Goal: Task Accomplishment & Management: Complete application form

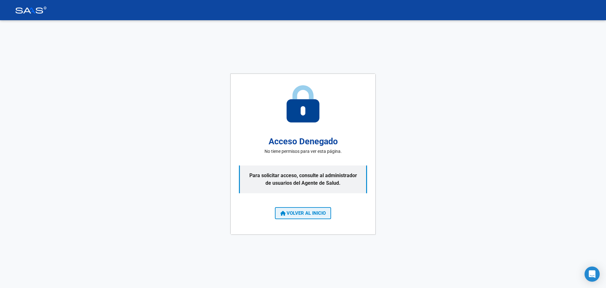
click at [308, 213] on span "VOLVER AL INICIO" at bounding box center [302, 213] width 45 height 6
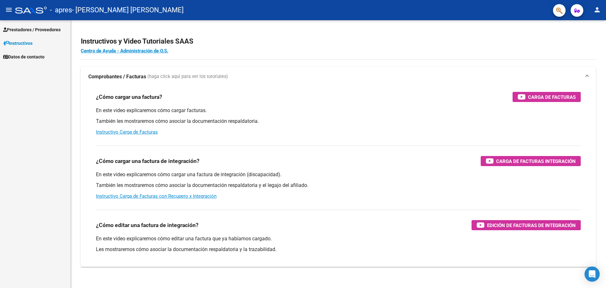
click at [38, 30] on span "Prestadores / Proveedores" at bounding box center [31, 29] width 57 height 7
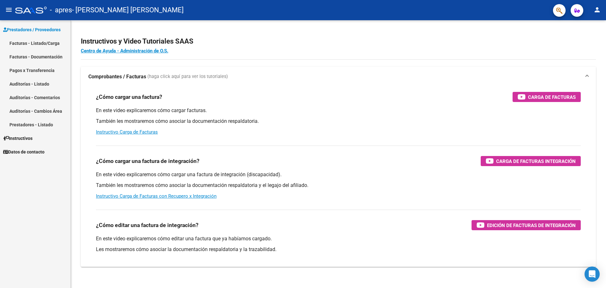
drag, startPoint x: 35, startPoint y: 82, endPoint x: 38, endPoint y: 58, distance: 24.1
click at [34, 58] on link "Facturas - Documentación" at bounding box center [35, 57] width 70 height 14
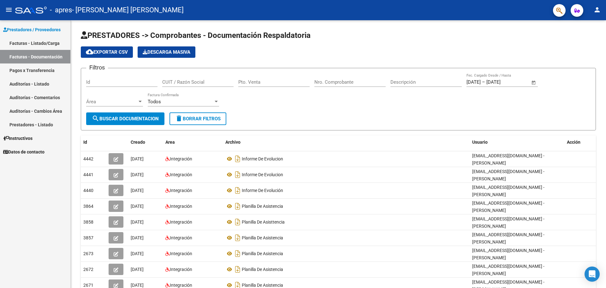
click at [32, 41] on link "Facturas - Listado/Carga" at bounding box center [35, 43] width 70 height 14
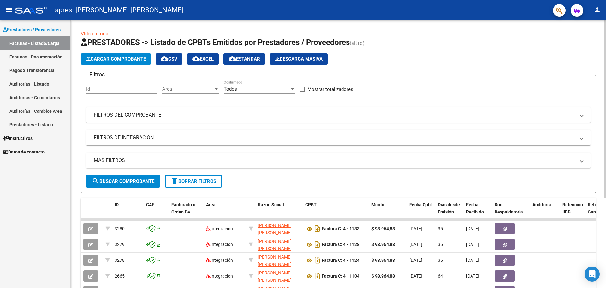
click at [125, 62] on button "Cargar Comprobante" at bounding box center [116, 58] width 70 height 11
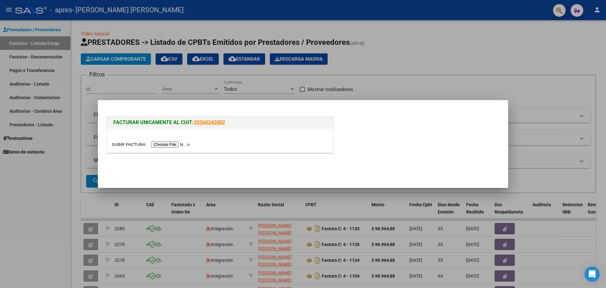
click at [166, 142] on input "file" at bounding box center [152, 144] width 80 height 7
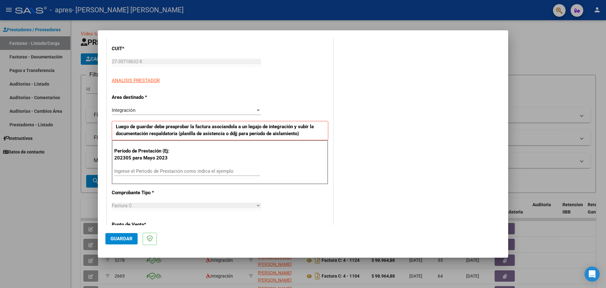
scroll to position [87, 0]
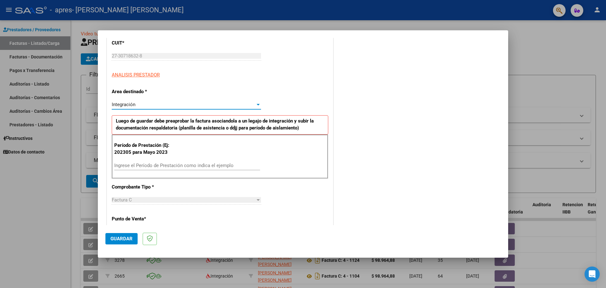
click at [228, 107] on div "Integración" at bounding box center [184, 105] width 144 height 6
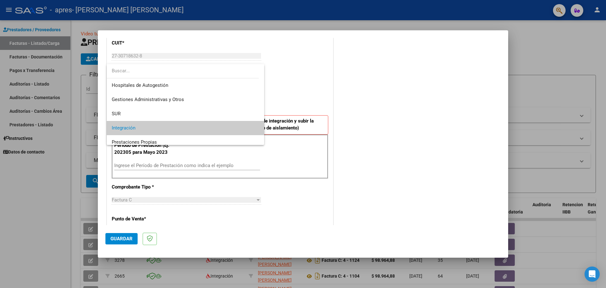
scroll to position [23, 0]
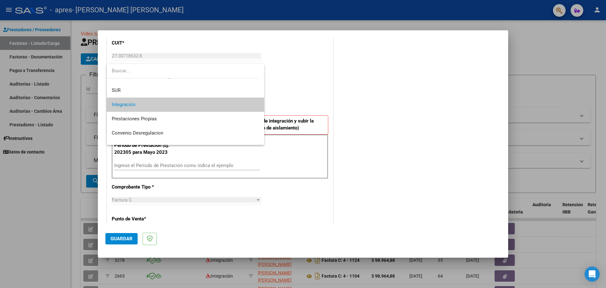
click at [228, 107] on span "Integración" at bounding box center [185, 104] width 147 height 14
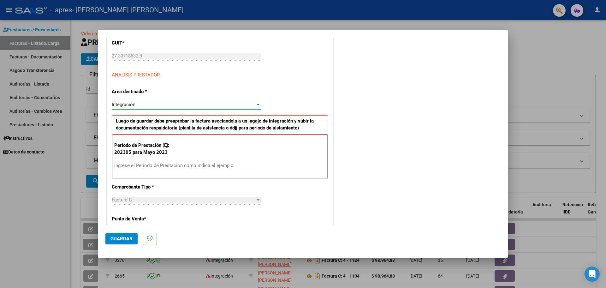
click at [177, 165] on input "Ingrese el Período de Prestación como indica el ejemplo" at bounding box center [187, 165] width 146 height 6
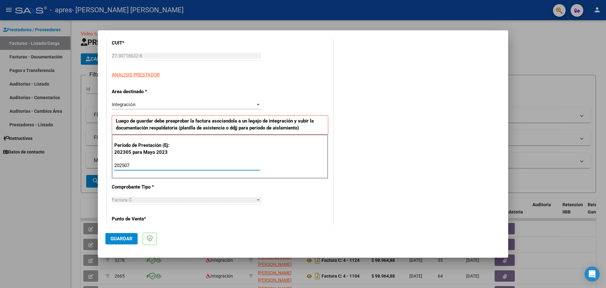
type input "202507"
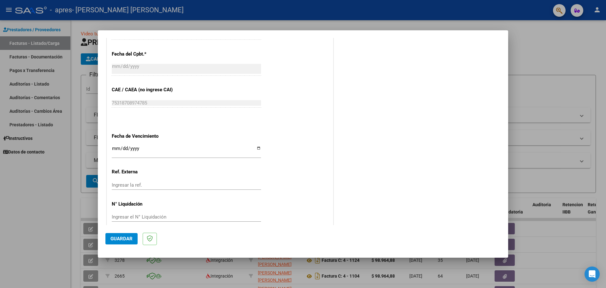
scroll to position [349, 0]
click at [144, 145] on input "Ingresar la fecha" at bounding box center [186, 150] width 149 height 10
type input "[DATE]"
drag, startPoint x: 120, startPoint y: 240, endPoint x: 126, endPoint y: 240, distance: 6.0
click at [119, 240] on span "Guardar" at bounding box center [121, 239] width 22 height 6
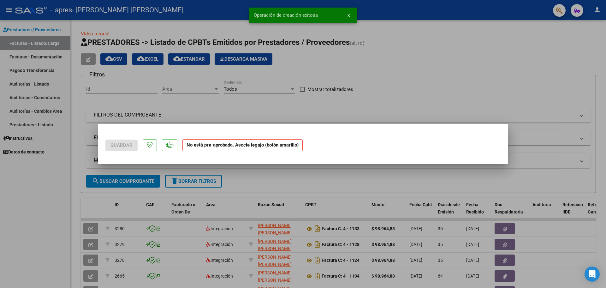
scroll to position [0, 0]
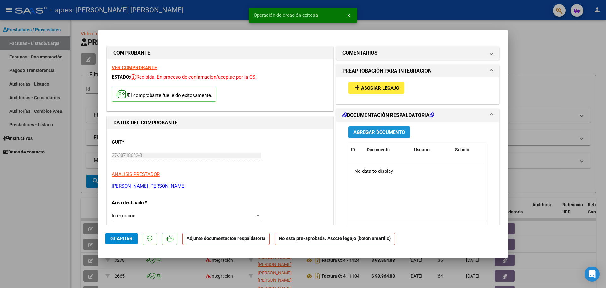
click at [366, 130] on span "Agregar Documento" at bounding box center [378, 132] width 51 height 6
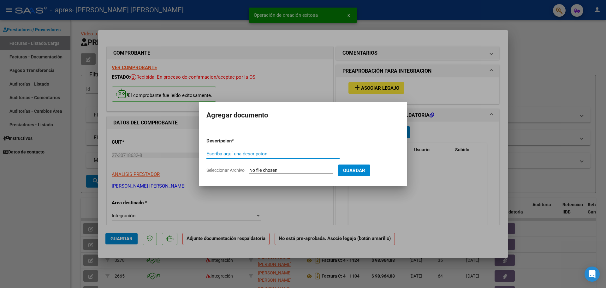
click at [297, 154] on input "Escriba aquí una descripcion" at bounding box center [272, 154] width 133 height 6
click at [219, 152] on input "Escriba aquí una descripcion" at bounding box center [272, 154] width 133 height 6
click at [287, 168] on input "Seleccionar Archivo" at bounding box center [291, 170] width 84 height 6
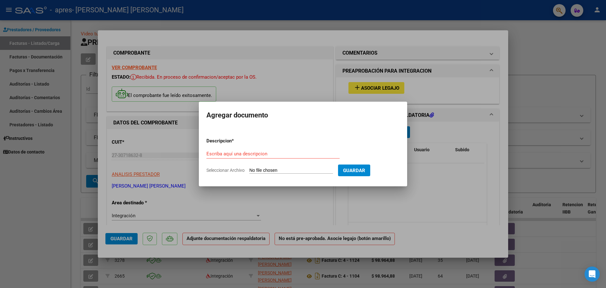
type input "C:\fakepath\planilla [PERSON_NAME].jpg"
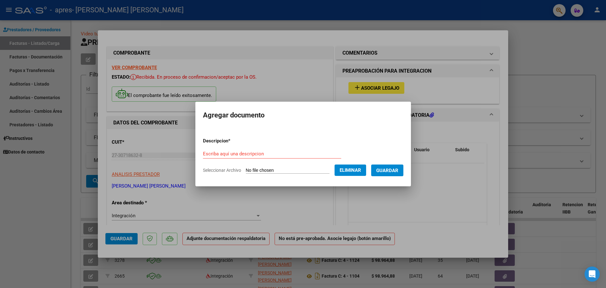
click at [390, 168] on span "Guardar" at bounding box center [387, 170] width 22 height 6
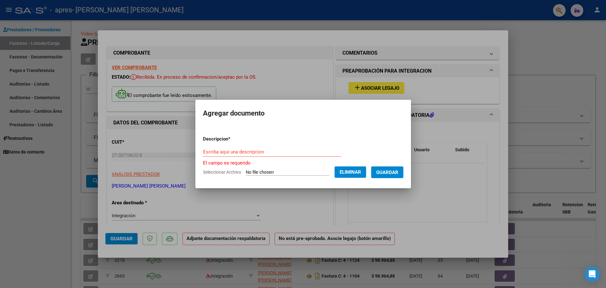
drag, startPoint x: 270, startPoint y: 148, endPoint x: 277, endPoint y: 150, distance: 7.2
click at [270, 148] on div "Escriba aquí una descripcion" at bounding box center [272, 151] width 138 height 9
click at [278, 152] on input "Escriba aquí una descripcion" at bounding box center [272, 152] width 138 height 6
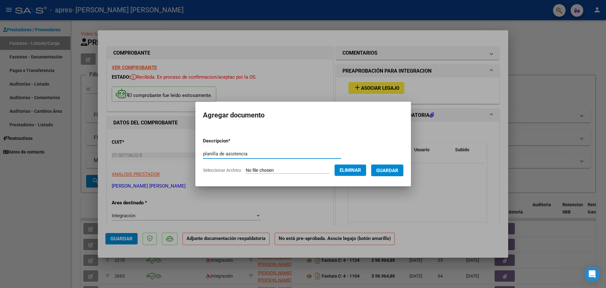
type input "planilla de asistencia"
click at [388, 168] on span "Guardar" at bounding box center [387, 170] width 22 height 6
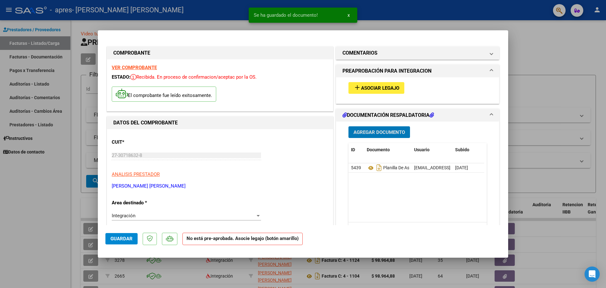
click at [367, 85] on span "Asociar Legajo" at bounding box center [380, 88] width 38 height 6
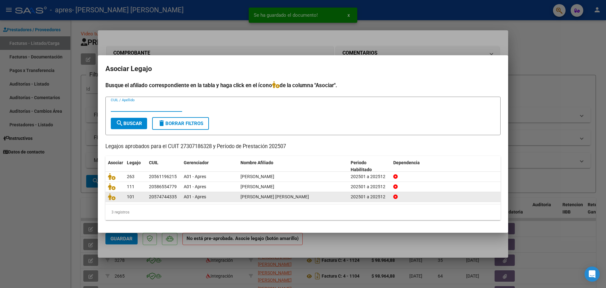
click at [246, 196] on span "[PERSON_NAME] [PERSON_NAME]" at bounding box center [274, 196] width 68 height 5
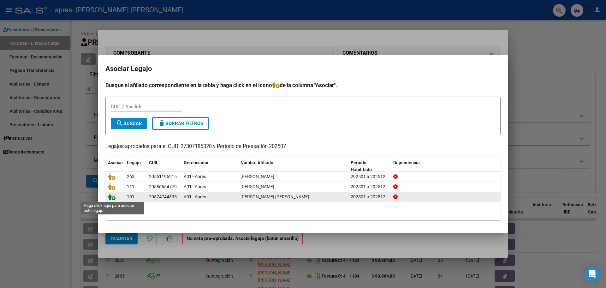
click at [114, 198] on icon at bounding box center [112, 196] width 8 height 7
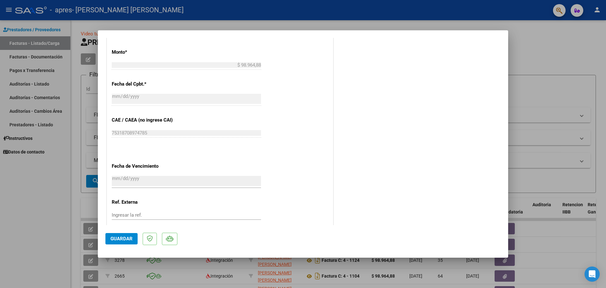
scroll to position [370, 0]
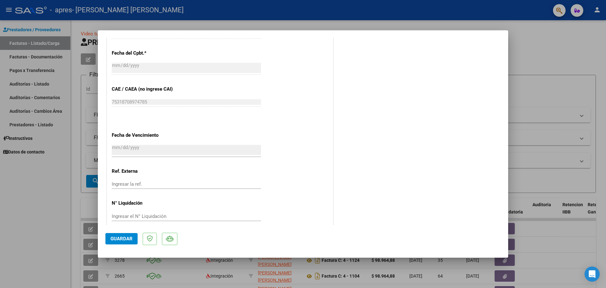
click at [113, 241] on span "Guardar" at bounding box center [121, 239] width 22 height 6
click at [349, 15] on span "x" at bounding box center [348, 15] width 2 height 6
click at [26, 228] on div at bounding box center [303, 144] width 606 height 288
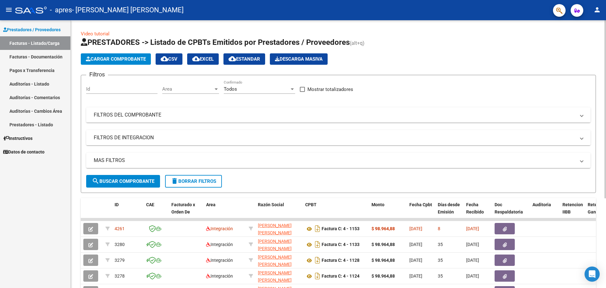
click at [118, 60] on span "Cargar Comprobante" at bounding box center [116, 59] width 60 height 6
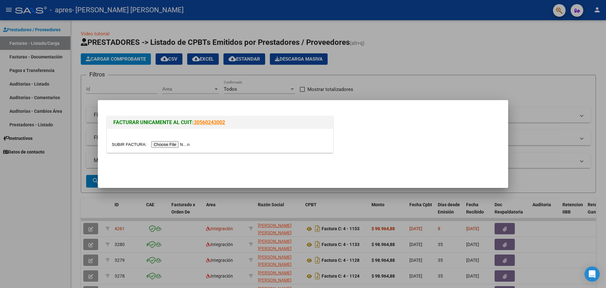
click at [164, 144] on input "file" at bounding box center [152, 144] width 80 height 7
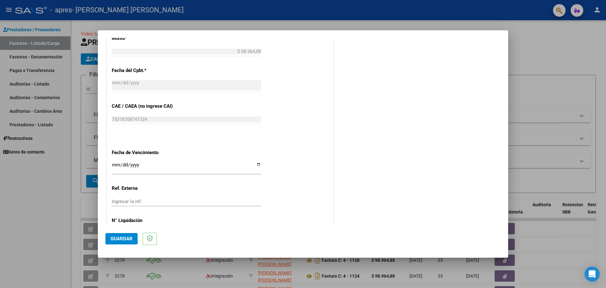
scroll to position [335, 0]
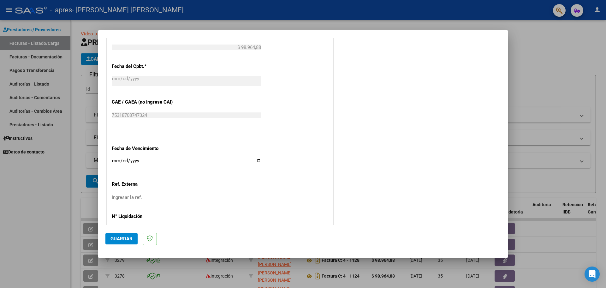
click at [115, 158] on input "Ingresar la fecha" at bounding box center [186, 163] width 149 height 10
type input "[DATE]"
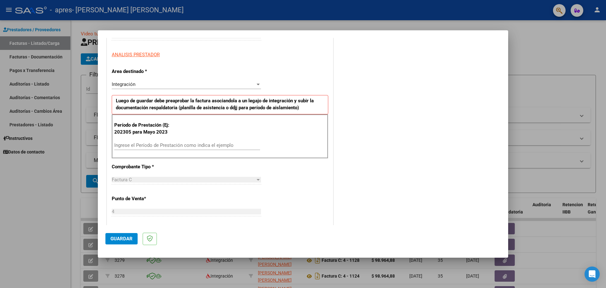
scroll to position [0, 0]
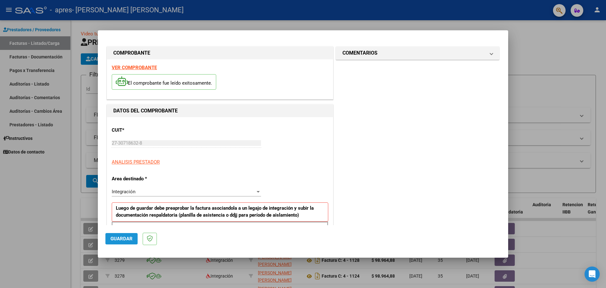
click at [116, 237] on span "Guardar" at bounding box center [121, 239] width 22 height 6
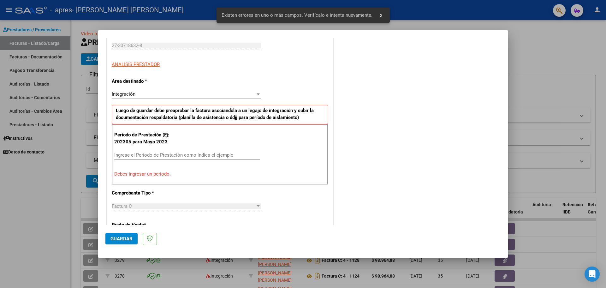
scroll to position [114, 0]
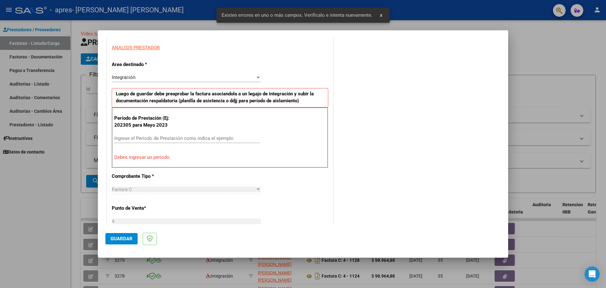
click at [197, 137] on input "Ingrese el Período de Prestación como indica el ejemplo" at bounding box center [187, 138] width 146 height 6
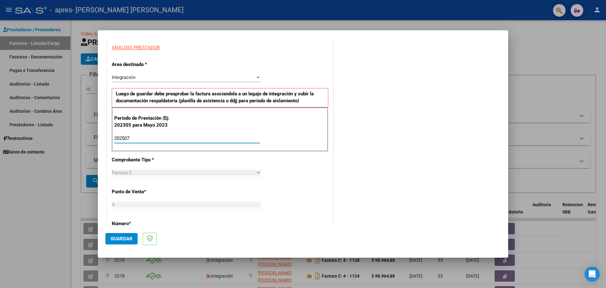
type input "202507"
click at [127, 238] on span "Guardar" at bounding box center [121, 239] width 22 height 6
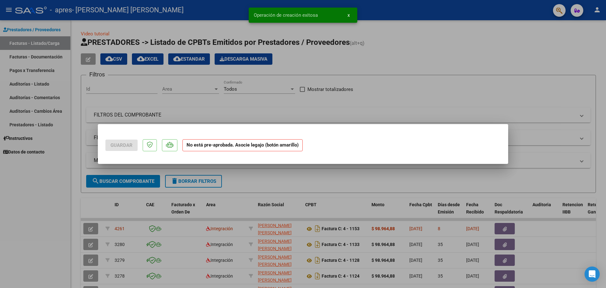
scroll to position [0, 0]
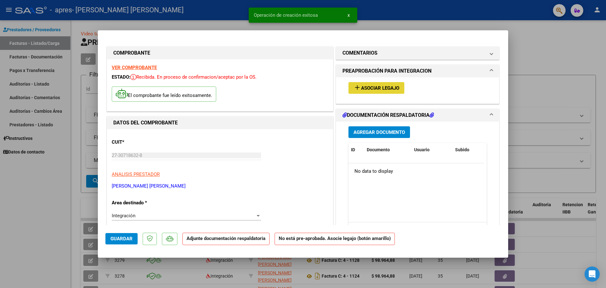
click at [370, 85] on span "add Asociar Legajo" at bounding box center [376, 88] width 46 height 6
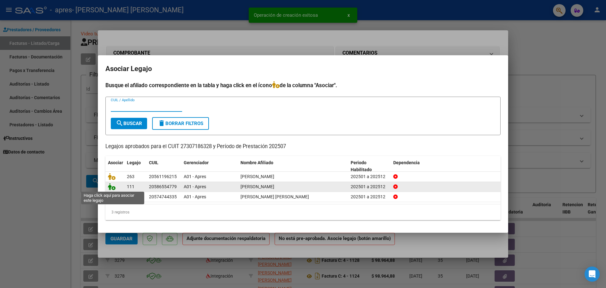
click at [110, 188] on icon at bounding box center [112, 186] width 8 height 7
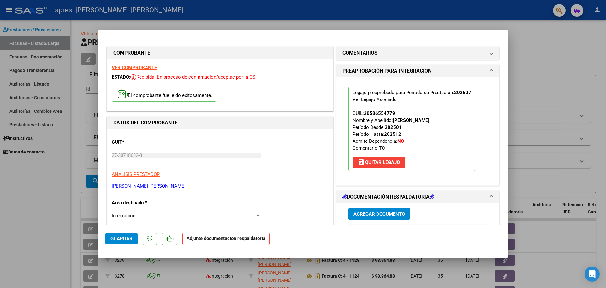
click at [361, 196] on h1 "DOCUMENTACIÓN RESPALDATORIA" at bounding box center [387, 197] width 91 height 8
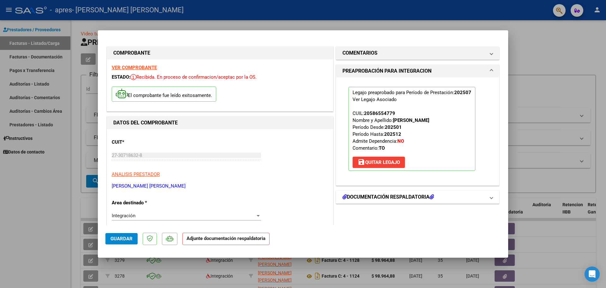
click at [377, 195] on h1 "DOCUMENTACIÓN RESPALDATORIA" at bounding box center [387, 197] width 91 height 8
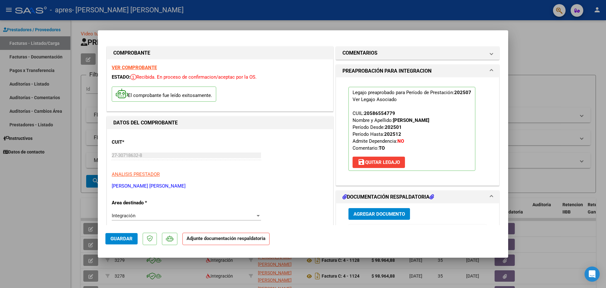
click at [377, 212] on span "Agregar Documento" at bounding box center [378, 214] width 51 height 6
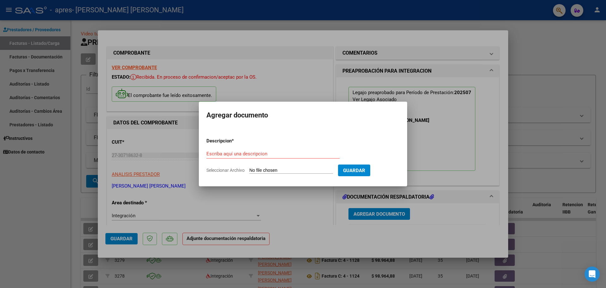
click at [221, 150] on div "Escriba aquí una descripcion" at bounding box center [272, 153] width 133 height 9
click at [283, 168] on input "Seleccionar Archivo" at bounding box center [291, 170] width 84 height 6
type input "C:\fakepath\planilla [PERSON_NAME].pdf"
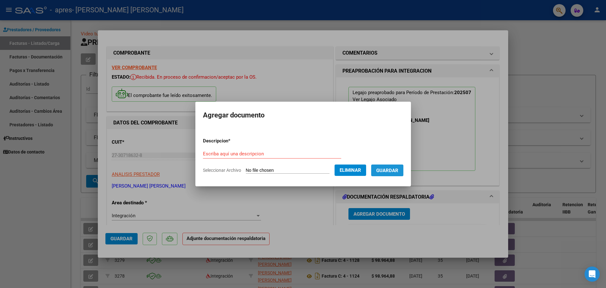
click at [387, 171] on span "Guardar" at bounding box center [387, 170] width 22 height 6
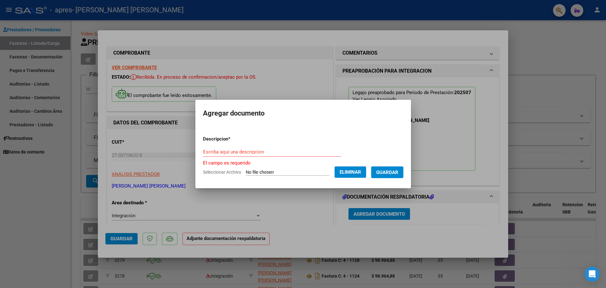
click at [265, 154] on input "Escriba aquí una descripcion" at bounding box center [272, 152] width 138 height 6
type input "planilla de asistencia"
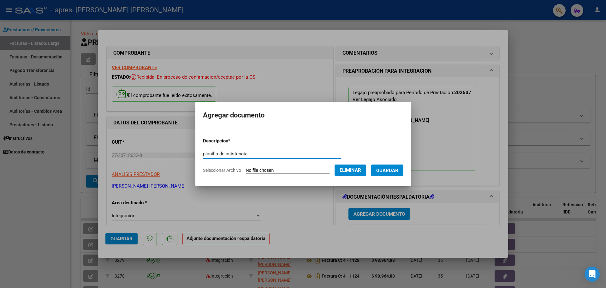
click at [388, 169] on span "Guardar" at bounding box center [387, 170] width 22 height 6
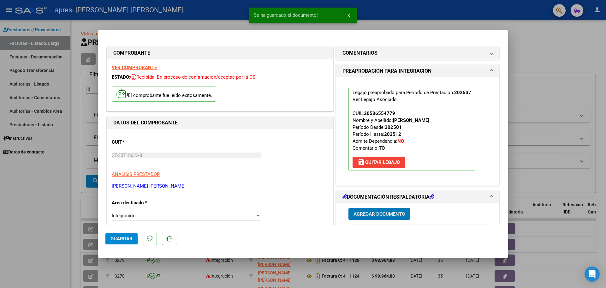
click at [346, 17] on button "x" at bounding box center [348, 14] width 12 height 11
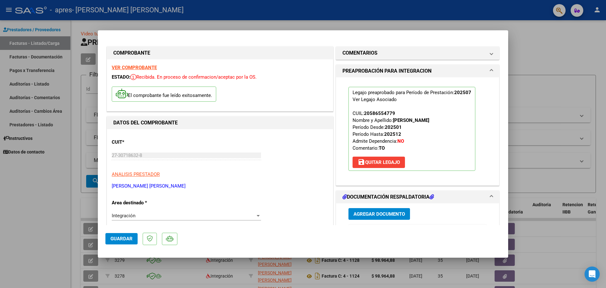
click at [29, 200] on div at bounding box center [303, 144] width 606 height 288
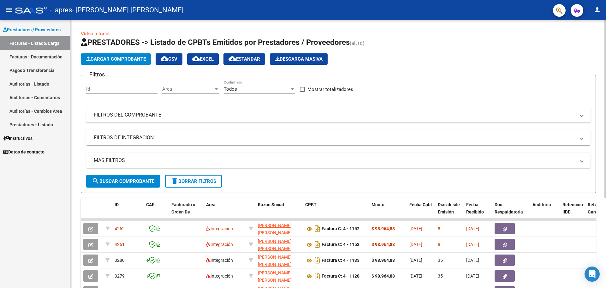
click at [103, 56] on button "Cargar Comprobante" at bounding box center [116, 58] width 70 height 11
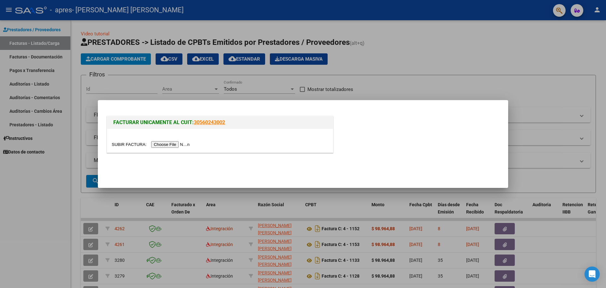
click at [170, 145] on input "file" at bounding box center [152, 144] width 80 height 7
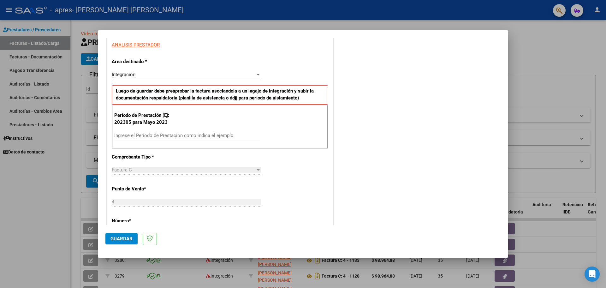
scroll to position [119, 0]
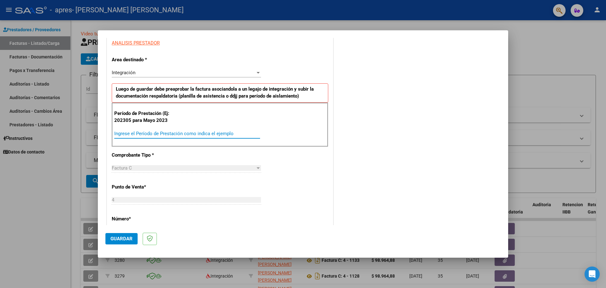
click at [137, 136] on input "Ingrese el Período de Prestación como indica el ejemplo" at bounding box center [187, 134] width 146 height 6
type input "202507"
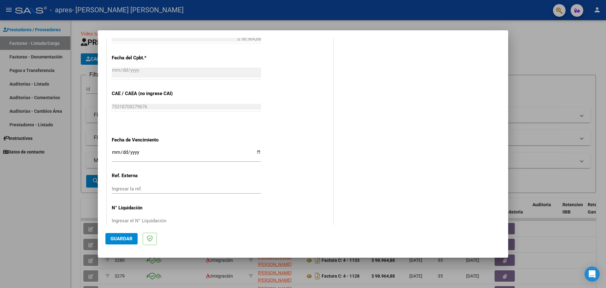
scroll to position [345, 0]
drag, startPoint x: 112, startPoint y: 147, endPoint x: 126, endPoint y: 147, distance: 14.5
click at [114, 149] on input "Ingresar la fecha" at bounding box center [186, 154] width 149 height 10
type input "[DATE]"
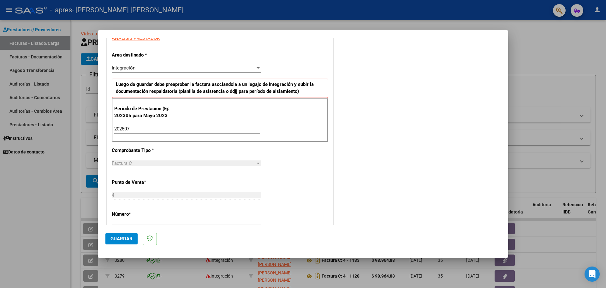
scroll to position [0, 0]
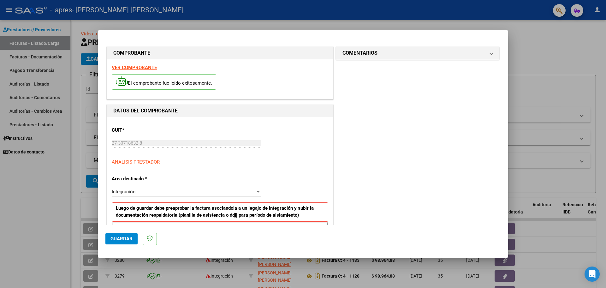
drag, startPoint x: 120, startPoint y: 241, endPoint x: 159, endPoint y: 236, distance: 39.4
click at [120, 240] on span "Guardar" at bounding box center [121, 239] width 22 height 6
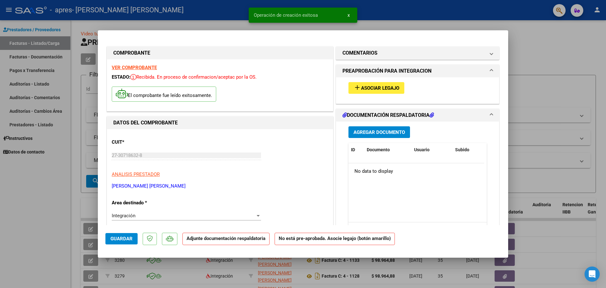
click at [369, 88] on span "Asociar Legajo" at bounding box center [380, 88] width 38 height 6
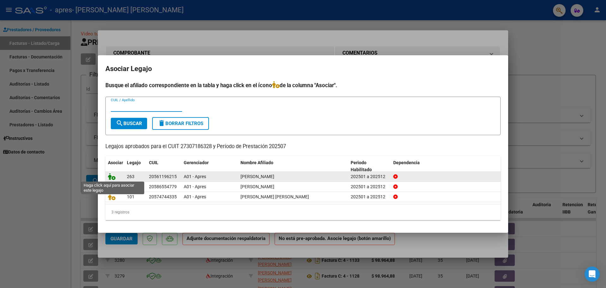
click at [112, 176] on icon at bounding box center [112, 176] width 8 height 7
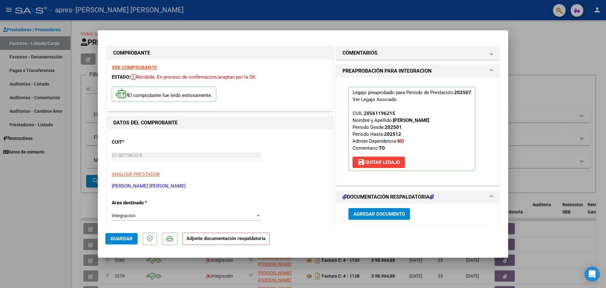
click at [346, 197] on h1 "DOCUMENTACIÓN RESPALDATORIA" at bounding box center [387, 197] width 91 height 8
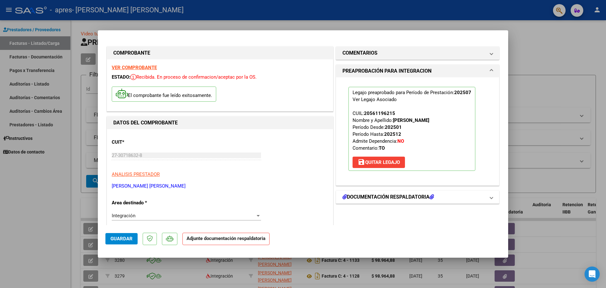
click at [360, 197] on h1 "DOCUMENTACIÓN RESPALDATORIA" at bounding box center [387, 197] width 91 height 8
click at [377, 215] on span "Agregar Documento" at bounding box center [378, 214] width 51 height 6
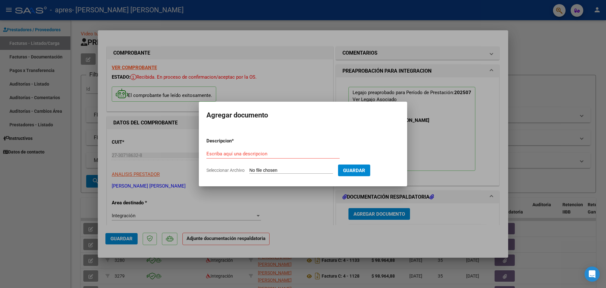
click at [260, 168] on input "Seleccionar Archivo" at bounding box center [291, 170] width 84 height 6
type input "C:\fakepath\planilla [PERSON_NAME] (1).pdf"
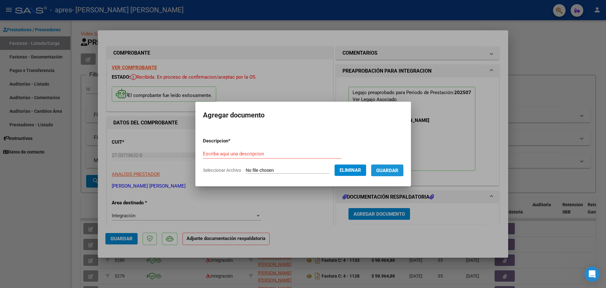
click at [383, 167] on button "Guardar" at bounding box center [387, 170] width 32 height 12
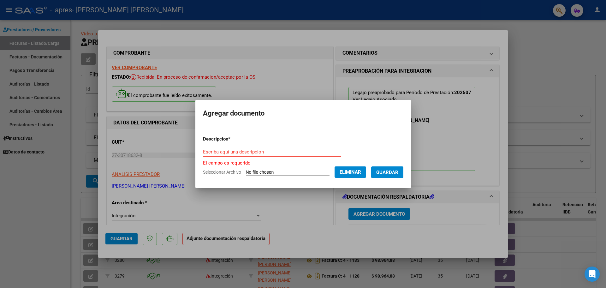
click at [250, 153] on input "Escriba aquí una descripcion" at bounding box center [272, 152] width 138 height 6
type input "planilla de asistencia"
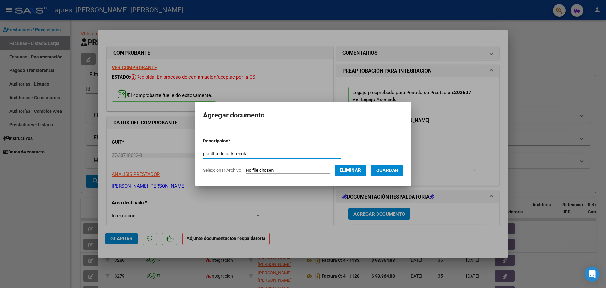
click at [389, 168] on span "Guardar" at bounding box center [387, 170] width 22 height 6
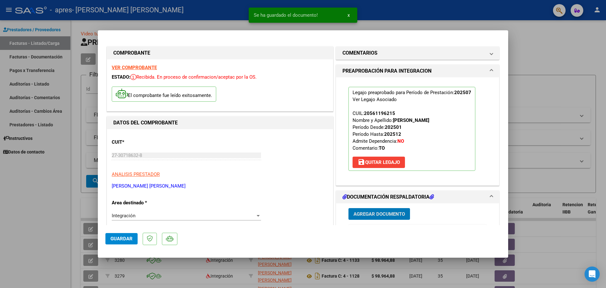
click at [348, 18] on span "x" at bounding box center [348, 15] width 2 height 6
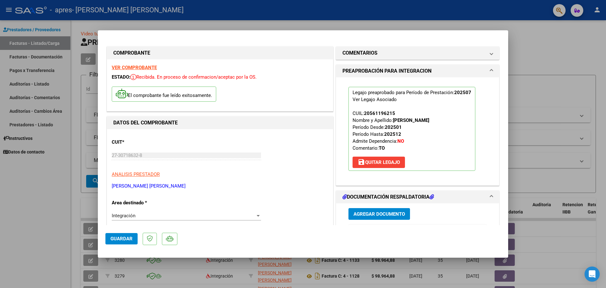
drag, startPoint x: 227, startPoint y: 14, endPoint x: 237, endPoint y: 14, distance: 9.5
click at [228, 14] on div at bounding box center [303, 144] width 606 height 288
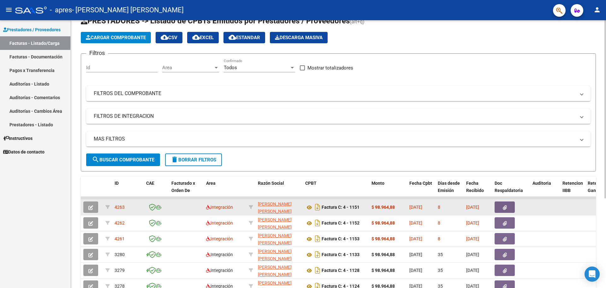
scroll to position [32, 0]
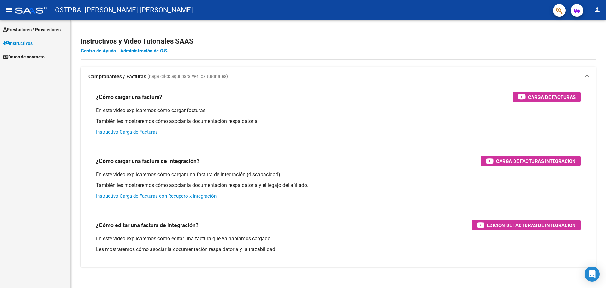
click at [56, 31] on span "Prestadores / Proveedores" at bounding box center [31, 29] width 57 height 7
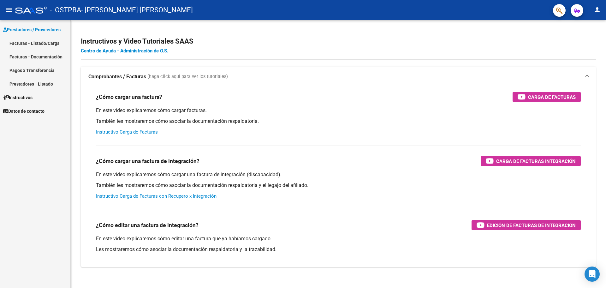
click at [41, 42] on link "Facturas - Listado/Carga" at bounding box center [35, 43] width 70 height 14
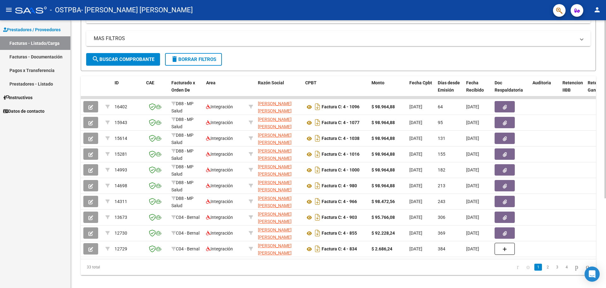
scroll to position [132, 0]
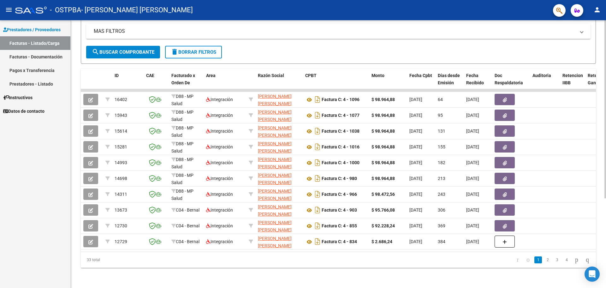
click at [605, 218] on div at bounding box center [605, 153] width 2 height 267
click at [543, 263] on link "2" at bounding box center [547, 259] width 8 height 7
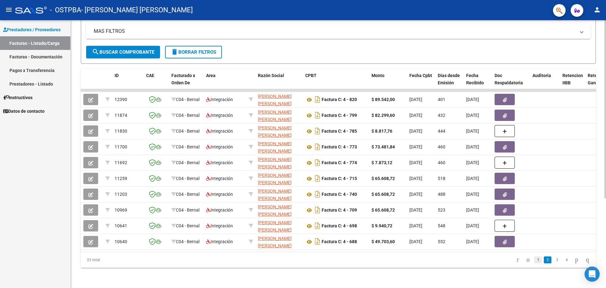
click at [534, 263] on link "1" at bounding box center [538, 259] width 8 height 7
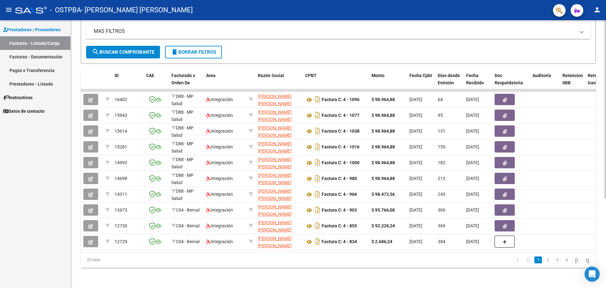
scroll to position [0, 0]
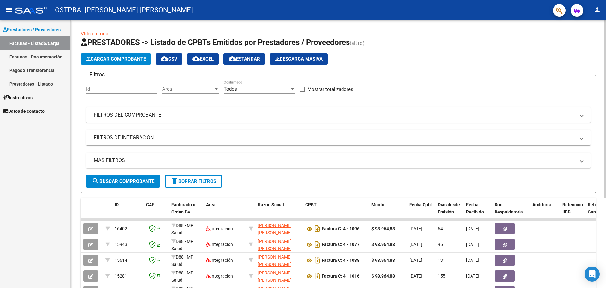
click at [605, 29] on div at bounding box center [605, 109] width 2 height 178
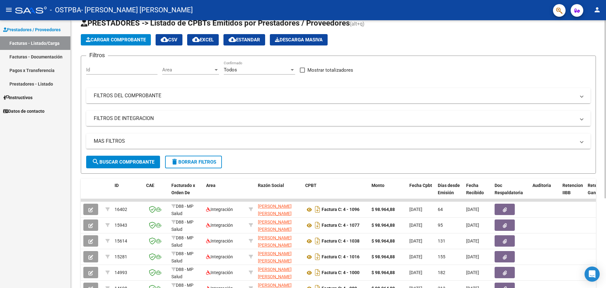
scroll to position [20, 0]
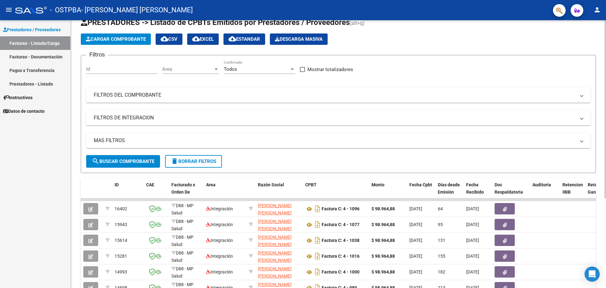
click at [605, 54] on div at bounding box center [605, 109] width 2 height 178
click at [121, 35] on button "Cargar Comprobante" at bounding box center [116, 38] width 70 height 11
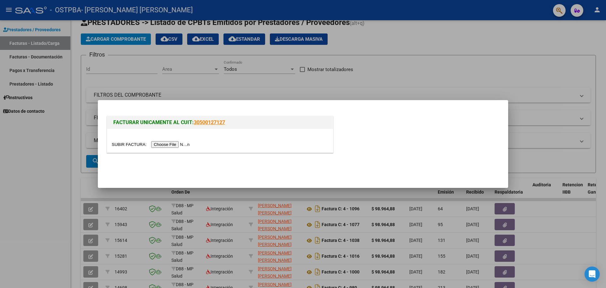
click at [164, 146] on input "file" at bounding box center [152, 144] width 80 height 7
click at [432, 54] on div at bounding box center [303, 144] width 606 height 288
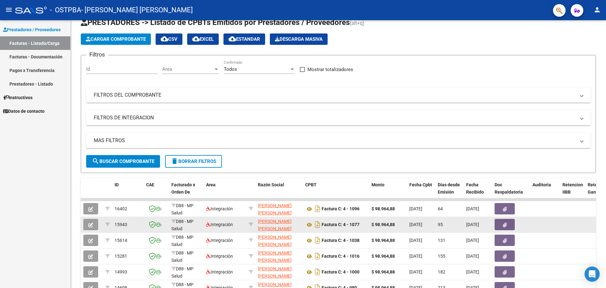
click at [506, 224] on icon "button" at bounding box center [504, 224] width 4 height 5
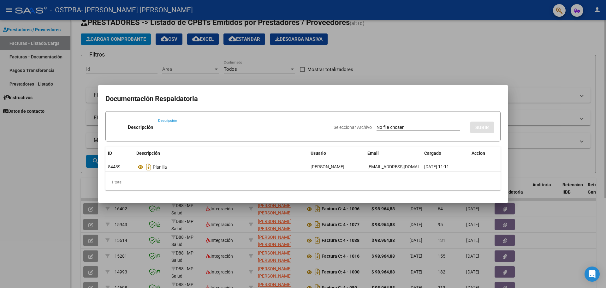
click at [434, 35] on div at bounding box center [303, 144] width 606 height 288
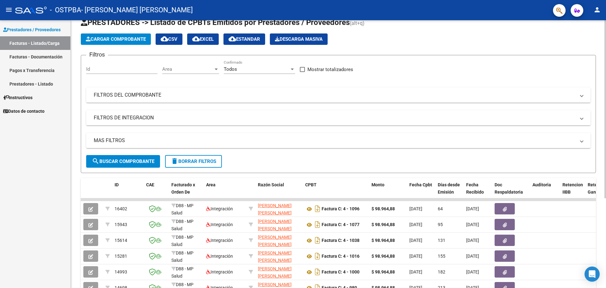
click at [100, 37] on span "Cargar Comprobante" at bounding box center [116, 39] width 60 height 6
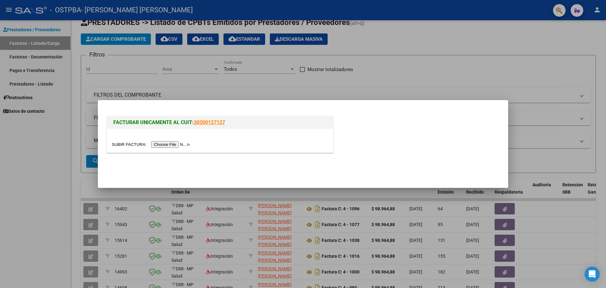
click at [176, 143] on input "file" at bounding box center [152, 144] width 80 height 7
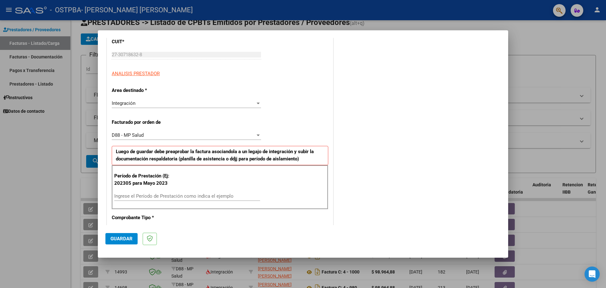
scroll to position [103, 0]
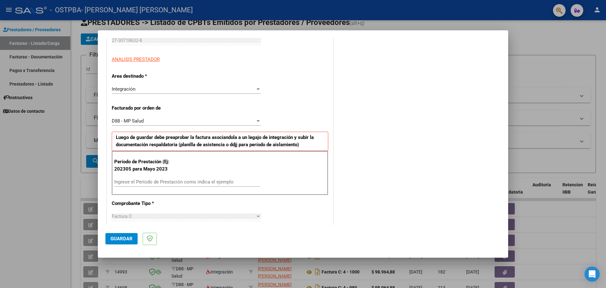
click at [176, 181] on input "Ingrese el Período de Prestación como indica el ejemplo" at bounding box center [187, 182] width 146 height 6
type input "202507"
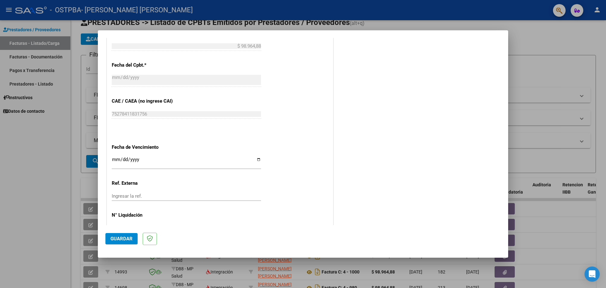
scroll to position [375, 0]
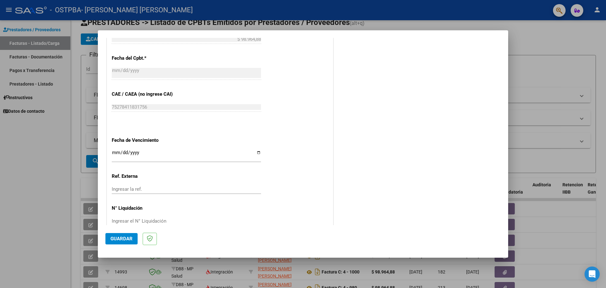
click at [140, 150] on input "Ingresar la fecha" at bounding box center [186, 155] width 149 height 10
click at [115, 150] on input "Ingresar la fecha" at bounding box center [186, 155] width 149 height 10
type input "2025-07-16"
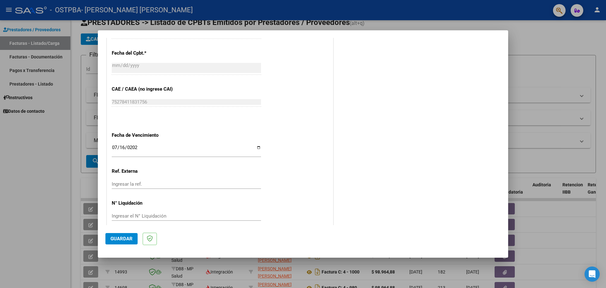
drag, startPoint x: 117, startPoint y: 239, endPoint x: 127, endPoint y: 239, distance: 9.8
click at [118, 239] on span "Guardar" at bounding box center [121, 239] width 22 height 6
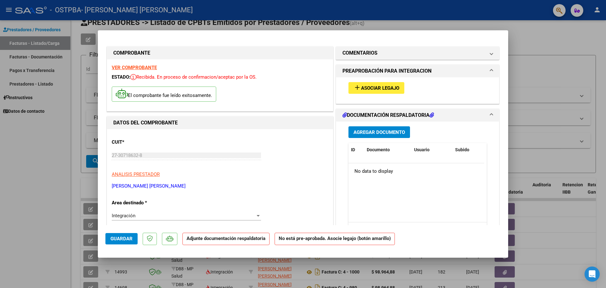
click at [370, 86] on span "Asociar Legajo" at bounding box center [380, 88] width 38 height 6
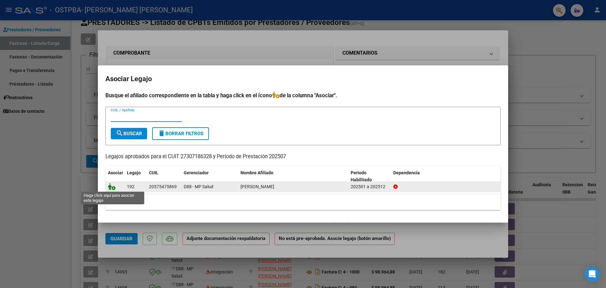
click at [114, 186] on icon at bounding box center [112, 186] width 8 height 7
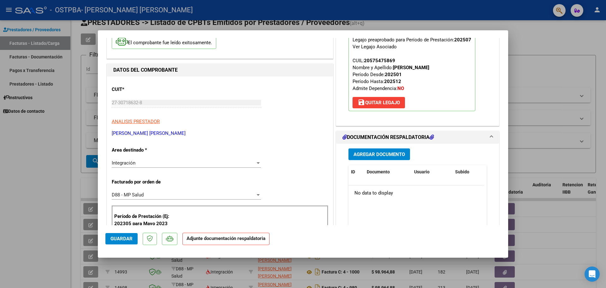
scroll to position [54, 0]
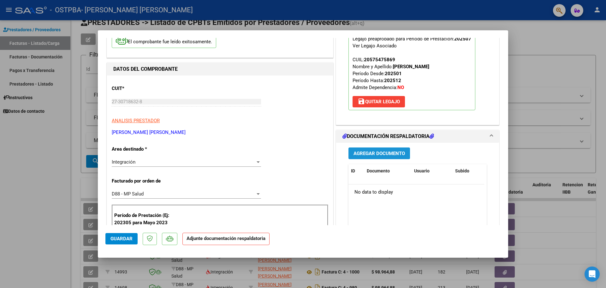
click at [362, 152] on span "Agregar Documento" at bounding box center [378, 153] width 51 height 6
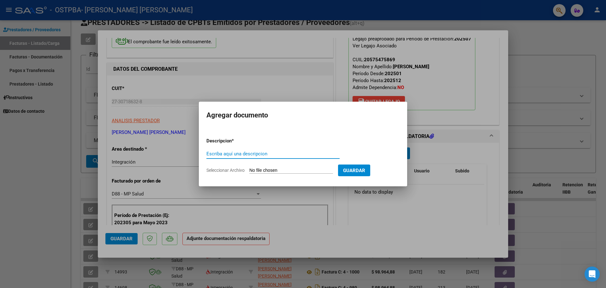
click at [261, 169] on input "Seleccionar Archivo" at bounding box center [291, 170] width 84 height 6
type input "C:\fakepath\planilla Dante junio.jpg"
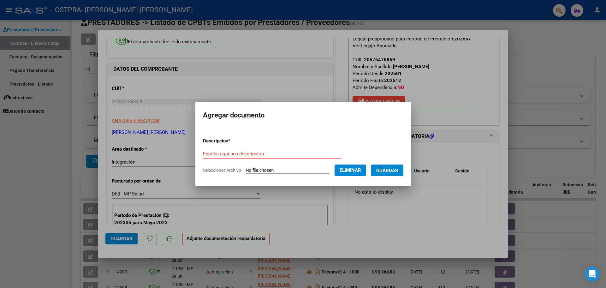
click at [392, 169] on span "Guardar" at bounding box center [387, 170] width 22 height 6
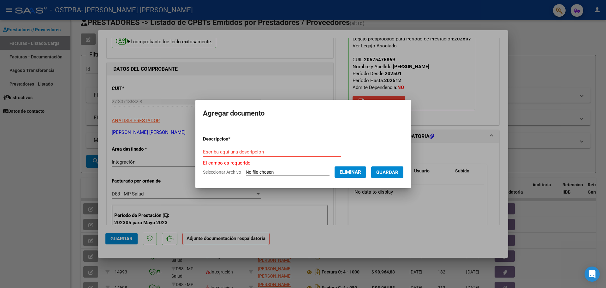
click at [267, 151] on input "Escriba aquí una descripcion" at bounding box center [272, 152] width 138 height 6
type input "planilla de asistencia"
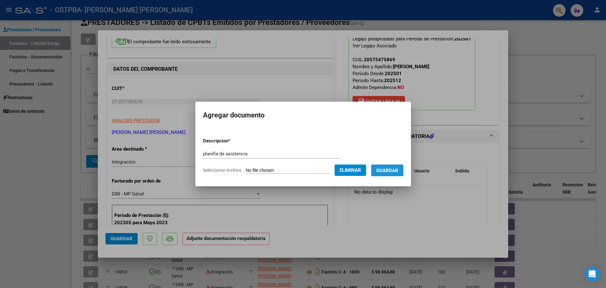
click at [392, 166] on button "Guardar" at bounding box center [387, 170] width 32 height 12
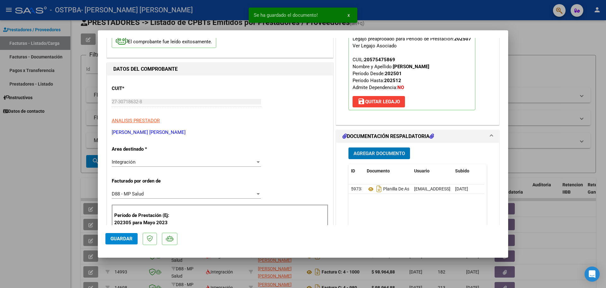
click at [348, 16] on span "x" at bounding box center [348, 15] width 2 height 6
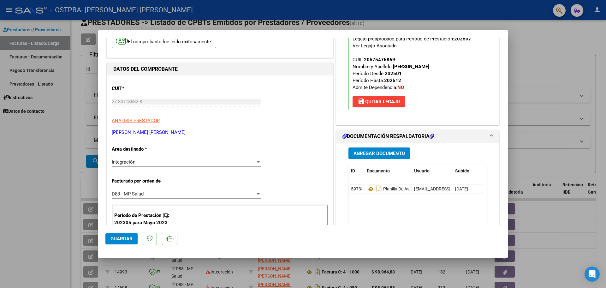
click at [50, 166] on div at bounding box center [303, 144] width 606 height 288
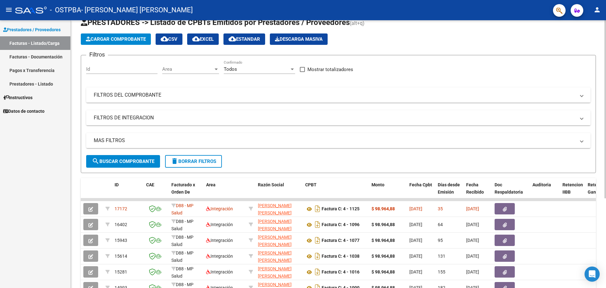
click at [108, 37] on span "Cargar Comprobante" at bounding box center [116, 39] width 60 height 6
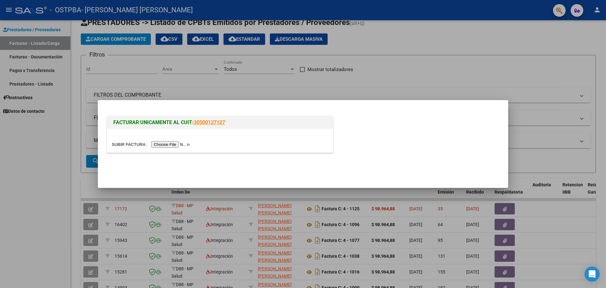
click at [185, 145] on input "file" at bounding box center [152, 144] width 80 height 7
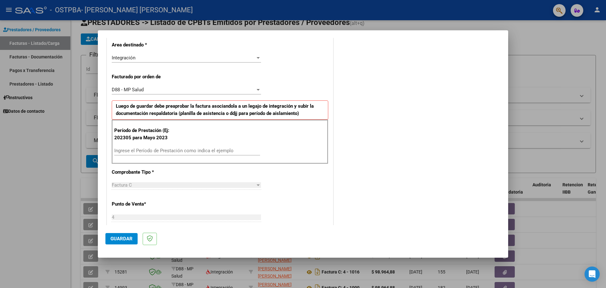
scroll to position [145, 0]
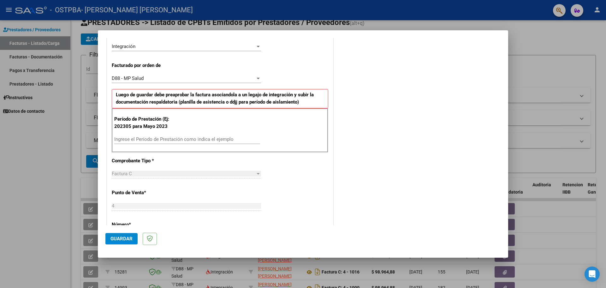
click at [174, 137] on input "Ingrese el Período de Prestación como indica el ejemplo" at bounding box center [187, 139] width 146 height 6
type input "202507"
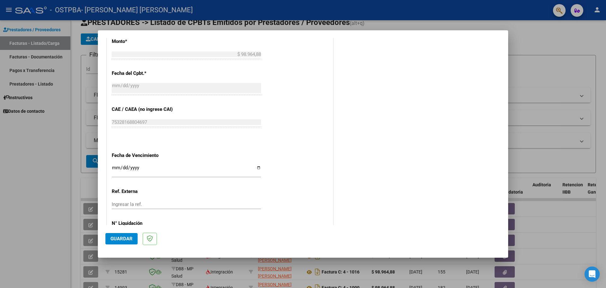
scroll to position [369, 0]
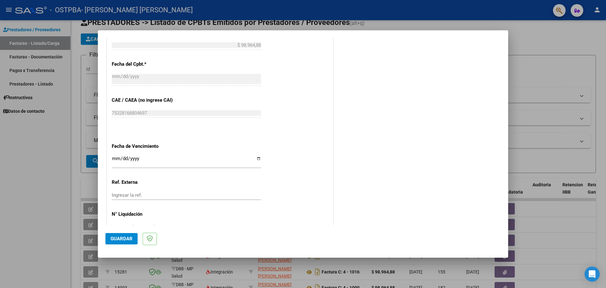
click at [114, 156] on input "Ingresar la fecha" at bounding box center [186, 161] width 149 height 10
type input "2025-08-16"
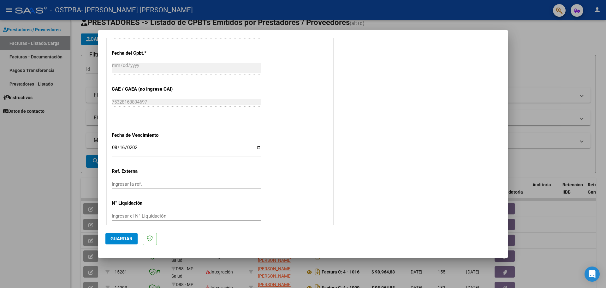
click at [125, 241] on span "Guardar" at bounding box center [121, 239] width 22 height 6
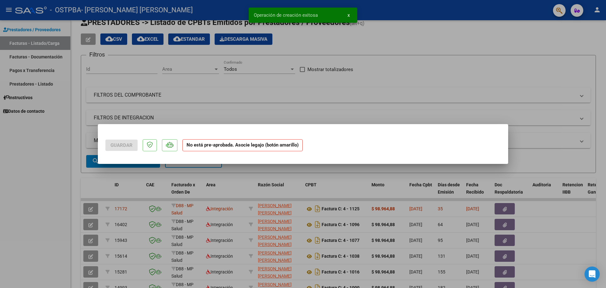
scroll to position [0, 0]
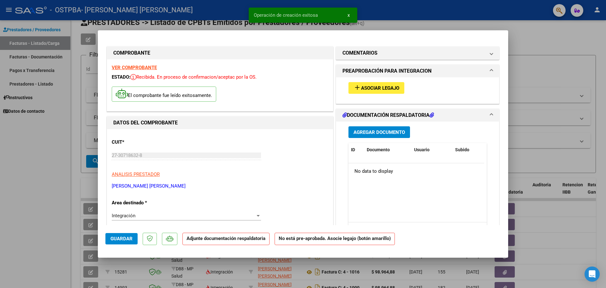
click at [386, 88] on span "Asociar Legajo" at bounding box center [380, 88] width 38 height 6
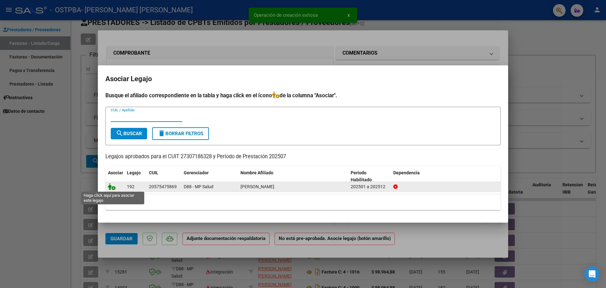
click at [113, 187] on icon at bounding box center [112, 186] width 8 height 7
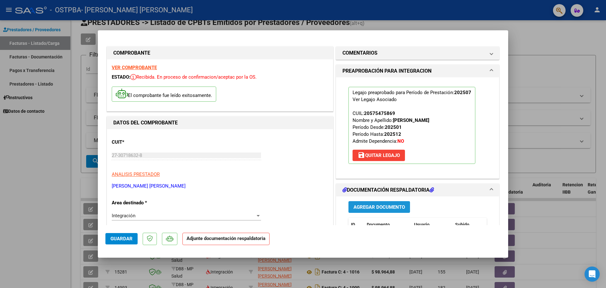
click at [362, 206] on span "Agregar Documento" at bounding box center [378, 207] width 51 height 6
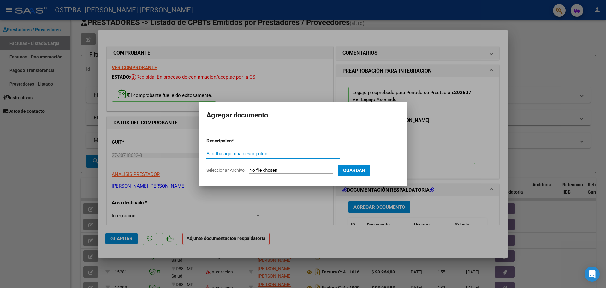
click at [286, 172] on input "Seleccionar Archivo" at bounding box center [291, 170] width 84 height 6
type input "C:\fakepath\planilla Dante Ramirez.jpg"
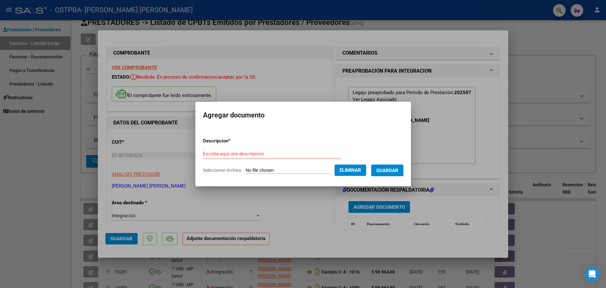
click at [250, 151] on input "Escriba aquí una descripcion" at bounding box center [272, 154] width 138 height 6
click at [239, 155] on input "Escriba aquí una descripcion" at bounding box center [272, 154] width 138 height 6
type input "planilla de asisttencia"
click at [393, 171] on span "Guardar" at bounding box center [387, 170] width 22 height 6
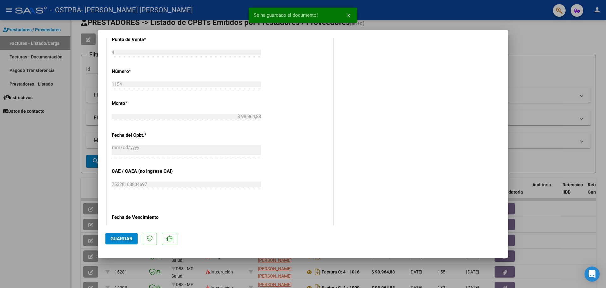
scroll to position [402, 0]
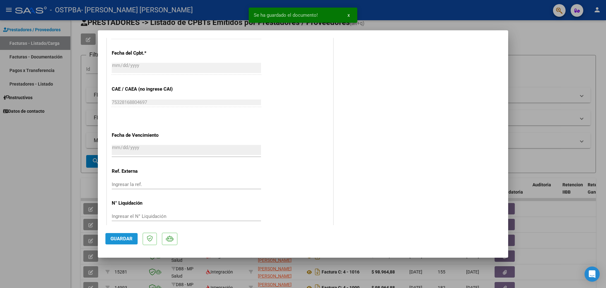
click at [116, 243] on button "Guardar" at bounding box center [121, 238] width 32 height 11
click at [348, 15] on span "x" at bounding box center [348, 15] width 2 height 6
drag, startPoint x: 37, startPoint y: 137, endPoint x: 144, endPoint y: 134, distance: 106.6
click at [38, 137] on div at bounding box center [303, 144] width 606 height 288
type input "$ 0,00"
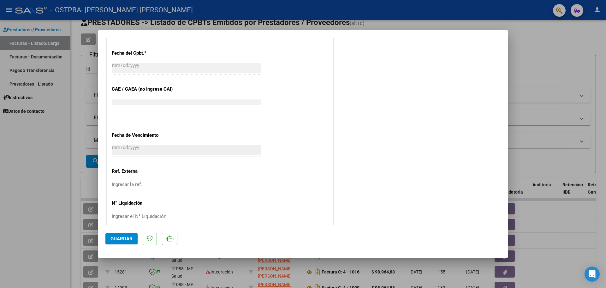
scroll to position [434, 0]
